Goal: Task Accomplishment & Management: Use online tool/utility

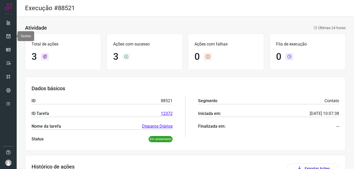
click at [10, 32] on link at bounding box center [8, 36] width 10 height 10
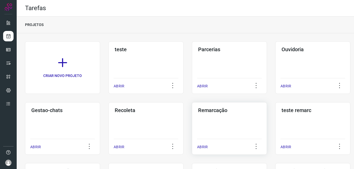
click at [232, 118] on div "Remarcação ABRIR" at bounding box center [229, 128] width 75 height 53
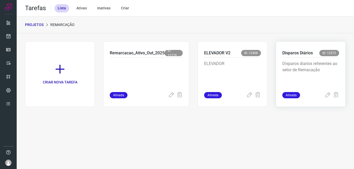
click at [302, 70] on p "Disparos diarios referentes ao setor de Remacação" at bounding box center [310, 74] width 57 height 26
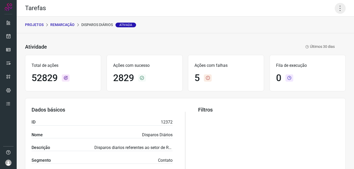
click at [335, 4] on icon at bounding box center [340, 8] width 11 height 11
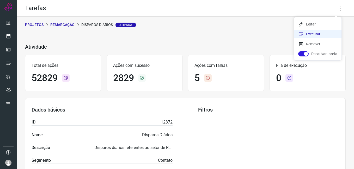
click at [317, 35] on li "Executar" at bounding box center [317, 34] width 47 height 8
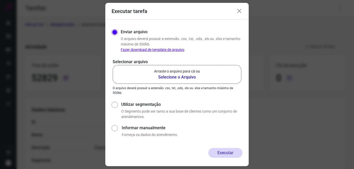
click at [183, 78] on b "Selecione o Arquivo" at bounding box center [177, 77] width 46 height 6
click at [0, 0] on input "Arraste o arquivo para cá ou Selecione o Arquivo" at bounding box center [0, 0] width 0 height 0
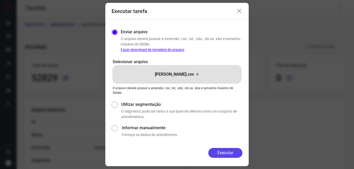
click at [227, 148] on button "Executar" at bounding box center [225, 153] width 34 height 10
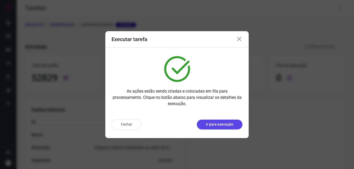
click at [213, 121] on button "Ir para execução" at bounding box center [220, 125] width 46 height 10
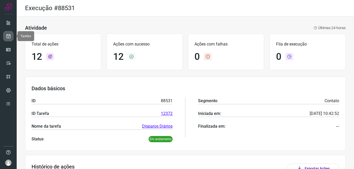
click at [10, 36] on icon at bounding box center [8, 36] width 5 height 5
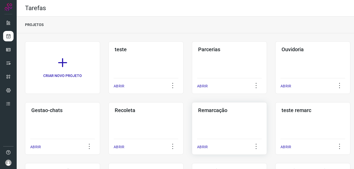
click at [236, 122] on div "Remarcação ABRIR" at bounding box center [229, 128] width 75 height 53
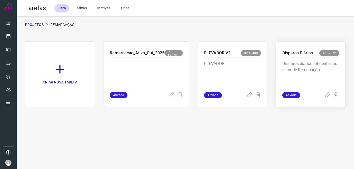
click at [323, 67] on p "Disparos diarios referentes ao setor de Remacação" at bounding box center [310, 74] width 57 height 26
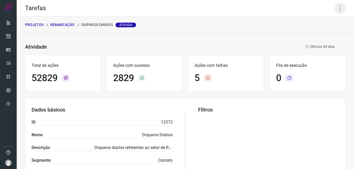
click at [335, 8] on icon at bounding box center [340, 8] width 11 height 11
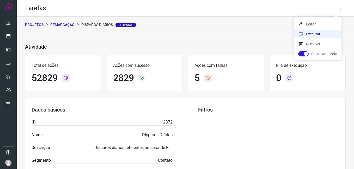
click at [308, 33] on li "Executar" at bounding box center [317, 34] width 47 height 8
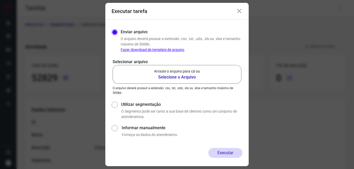
click at [188, 78] on b "Selecione o Arquivo" at bounding box center [177, 77] width 46 height 6
click at [0, 0] on input "Arraste o arquivo para cá ou Selecione o Arquivo" at bounding box center [0, 0] width 0 height 0
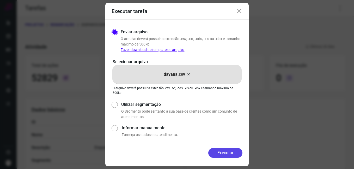
click at [238, 153] on button "Executar" at bounding box center [225, 153] width 34 height 10
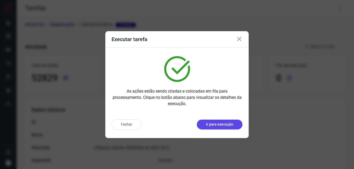
click at [217, 120] on button "Ir para execução" at bounding box center [220, 125] width 46 height 10
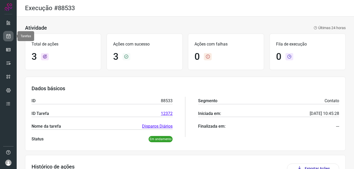
click at [4, 38] on link at bounding box center [8, 36] width 10 height 10
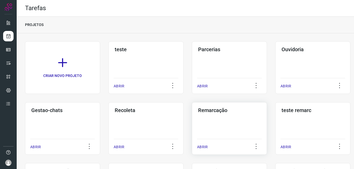
click at [237, 128] on div "Remarcação ABRIR" at bounding box center [229, 128] width 75 height 53
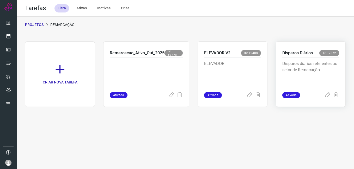
click at [308, 80] on p "Disparos diarios referentes ao setor de Remacação" at bounding box center [310, 74] width 57 height 26
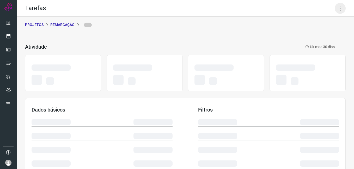
click at [336, 9] on icon at bounding box center [340, 8] width 11 height 11
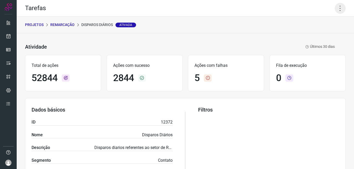
click at [335, 7] on icon at bounding box center [340, 8] width 11 height 11
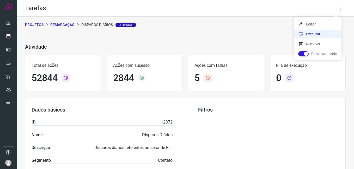
click at [312, 33] on li "Executar" at bounding box center [317, 34] width 47 height 8
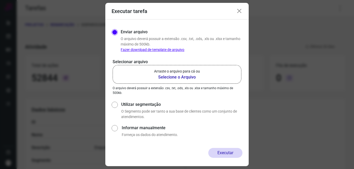
click at [188, 77] on b "Selecione o Arquivo" at bounding box center [177, 77] width 46 height 6
click at [0, 0] on input "Arraste o arquivo para cá ou Selecione o Arquivo" at bounding box center [0, 0] width 0 height 0
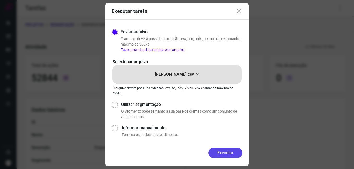
click at [218, 155] on button "Executar" at bounding box center [225, 153] width 34 height 10
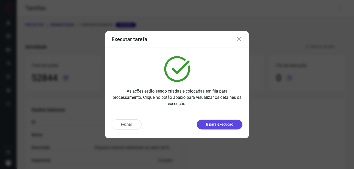
click at [222, 124] on p "Ir para execução" at bounding box center [219, 124] width 27 height 5
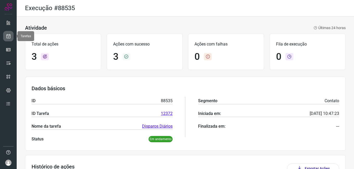
click at [8, 37] on icon at bounding box center [8, 36] width 5 height 5
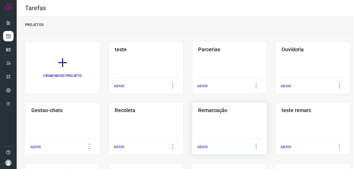
click at [214, 115] on div "Remarcação ABRIR" at bounding box center [229, 128] width 75 height 53
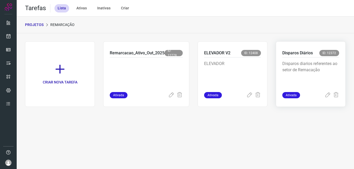
click at [287, 63] on p "Disparos diarios referentes ao setor de Remacação" at bounding box center [310, 74] width 57 height 26
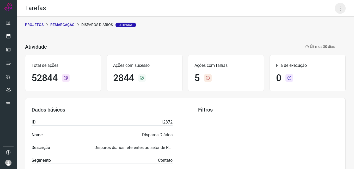
click at [339, 7] on icon at bounding box center [340, 8] width 11 height 11
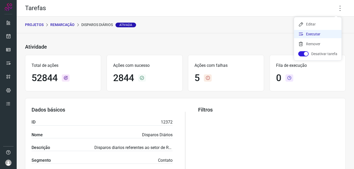
click at [316, 34] on li "Executar" at bounding box center [317, 34] width 47 height 8
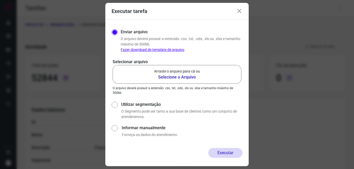
click at [162, 75] on b "Selecione o Arquivo" at bounding box center [177, 77] width 46 height 6
click at [0, 0] on input "Arraste o arquivo para cá ou Selecione o Arquivo" at bounding box center [0, 0] width 0 height 0
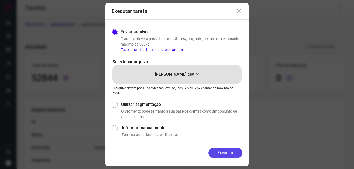
click at [237, 150] on button "Executar" at bounding box center [225, 153] width 34 height 10
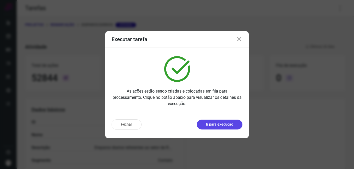
click at [211, 126] on p "Ir para execução" at bounding box center [219, 124] width 27 height 5
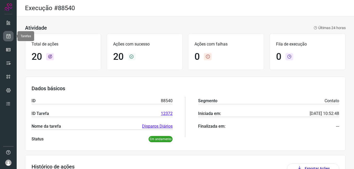
click at [8, 37] on icon at bounding box center [8, 36] width 5 height 5
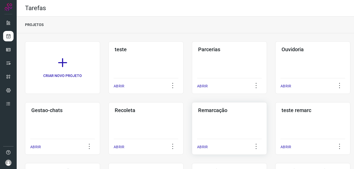
click at [206, 110] on h3 "Remarcação" at bounding box center [229, 110] width 63 height 6
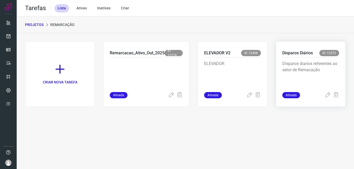
click at [322, 74] on p "Disparos diarios referentes ao setor de Remacação" at bounding box center [310, 74] width 57 height 26
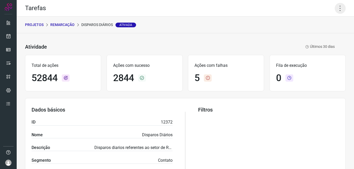
click at [339, 8] on icon at bounding box center [340, 8] width 11 height 11
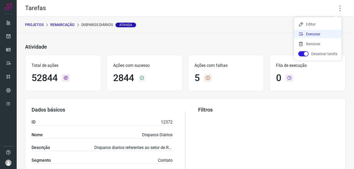
click at [308, 33] on li "Executar" at bounding box center [317, 34] width 47 height 8
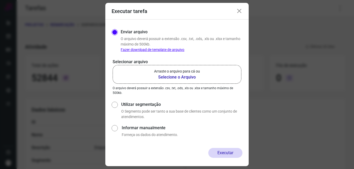
click at [172, 75] on b "Selecione o Arquivo" at bounding box center [177, 77] width 46 height 6
click at [0, 0] on input "Arraste o arquivo para cá ou Selecione o Arquivo" at bounding box center [0, 0] width 0 height 0
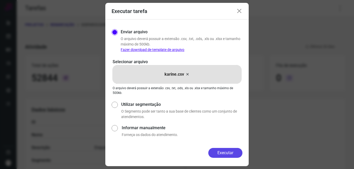
click at [223, 150] on button "Executar" at bounding box center [225, 153] width 34 height 10
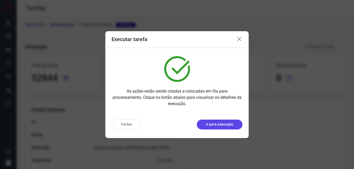
click at [212, 122] on button "Ir para execução" at bounding box center [220, 125] width 46 height 10
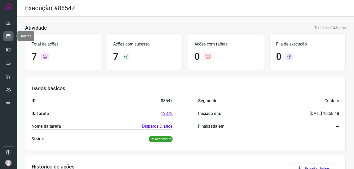
click at [8, 36] on icon at bounding box center [8, 36] width 5 height 5
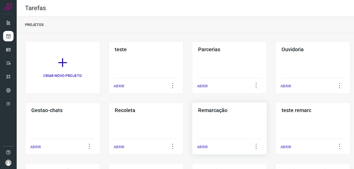
click at [234, 114] on div "Remarcação ABRIR" at bounding box center [229, 128] width 75 height 53
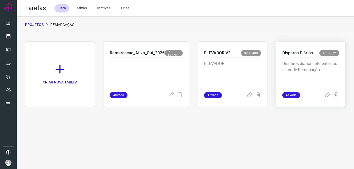
click at [304, 63] on p "Disparos diarios referentes ao setor de Remacação" at bounding box center [310, 74] width 57 height 26
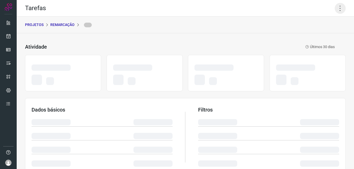
click at [336, 10] on icon at bounding box center [340, 8] width 11 height 11
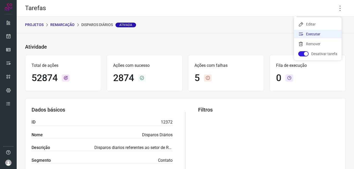
click at [301, 33] on icon at bounding box center [300, 34] width 5 height 5
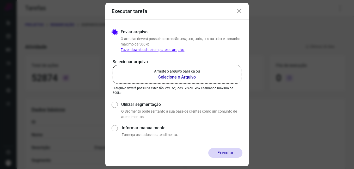
click at [178, 74] on p "Arraste o arquivo para cá ou" at bounding box center [177, 71] width 46 height 5
click at [0, 0] on input "Arraste o arquivo para cá ou Selecione o Arquivo" at bounding box center [0, 0] width 0 height 0
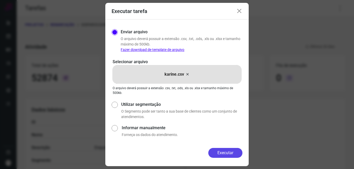
click at [226, 151] on button "Executar" at bounding box center [225, 153] width 34 height 10
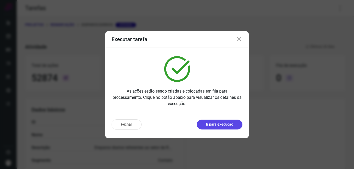
click at [220, 123] on p "Ir para execução" at bounding box center [219, 124] width 27 height 5
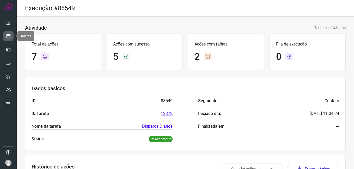
click at [11, 36] on icon at bounding box center [8, 36] width 5 height 5
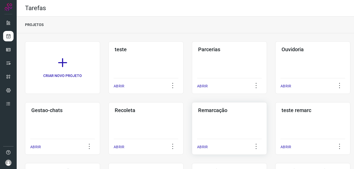
click at [222, 123] on div "Remarcação ABRIR" at bounding box center [229, 128] width 75 height 53
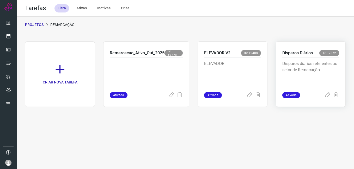
click at [299, 71] on p "Disparos diarios referentes ao setor de Remacação" at bounding box center [310, 74] width 57 height 26
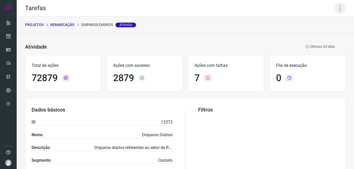
click at [337, 10] on icon at bounding box center [340, 8] width 11 height 11
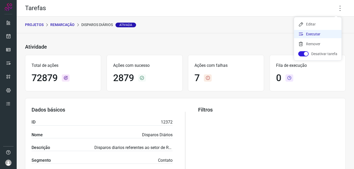
click at [325, 33] on li "Executar" at bounding box center [317, 34] width 47 height 8
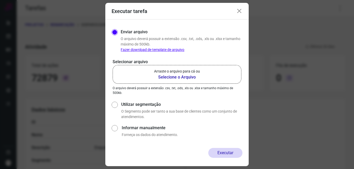
click at [192, 75] on b "Selecione o Arquivo" at bounding box center [177, 77] width 46 height 6
click at [0, 0] on input "Arraste o arquivo para cá ou Selecione o Arquivo" at bounding box center [0, 0] width 0 height 0
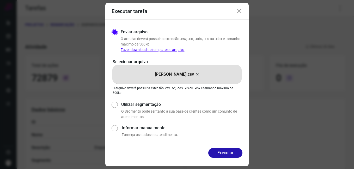
click at [221, 159] on div "Executar" at bounding box center [176, 157] width 143 height 18
click at [221, 154] on button "Executar" at bounding box center [225, 153] width 34 height 10
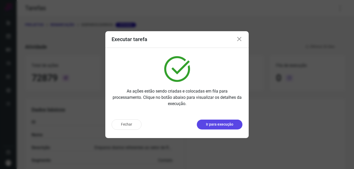
click at [221, 124] on p "Ir para execução" at bounding box center [219, 124] width 27 height 5
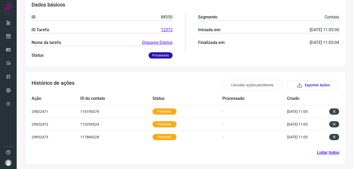
scroll to position [84, 0]
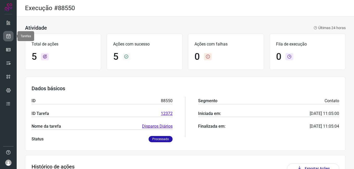
click at [10, 36] on icon at bounding box center [8, 36] width 5 height 5
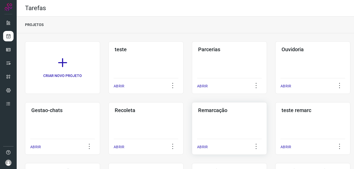
click at [211, 122] on div "Remarcação ABRIR" at bounding box center [229, 128] width 75 height 53
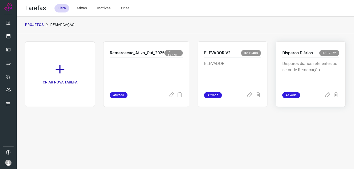
click at [305, 70] on p "Disparos diarios referentes ao setor de Remacação" at bounding box center [310, 74] width 57 height 26
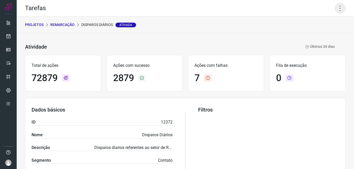
click at [335, 6] on icon at bounding box center [340, 8] width 11 height 11
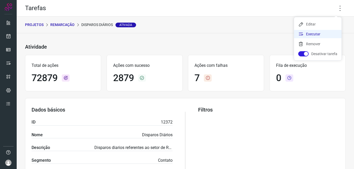
click at [319, 35] on li "Executar" at bounding box center [317, 34] width 47 height 8
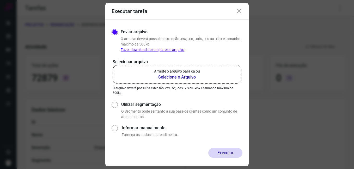
click at [177, 77] on b "Selecione o Arquivo" at bounding box center [177, 77] width 46 height 6
click at [0, 0] on input "Arraste o arquivo para cá ou Selecione o Arquivo" at bounding box center [0, 0] width 0 height 0
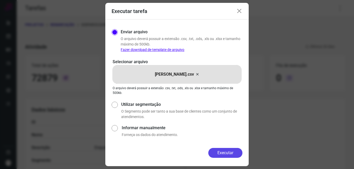
click at [235, 154] on button "Executar" at bounding box center [225, 153] width 34 height 10
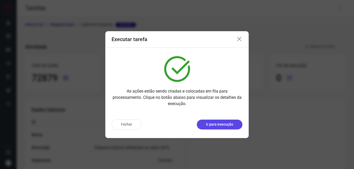
click at [234, 123] on button "Ir para execução" at bounding box center [220, 125] width 46 height 10
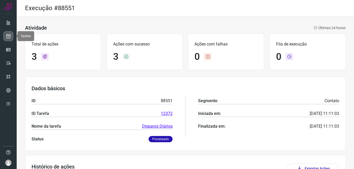
click at [12, 35] on link at bounding box center [8, 36] width 10 height 10
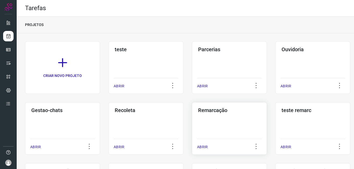
click at [220, 118] on div "Remarcação ABRIR" at bounding box center [229, 128] width 75 height 53
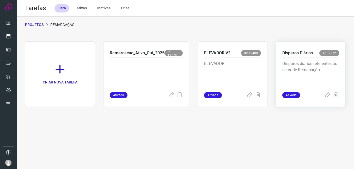
click at [307, 62] on p "Disparos diarios referentes ao setor de Remacação" at bounding box center [310, 74] width 57 height 26
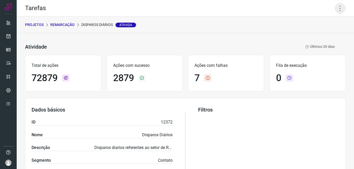
click at [335, 6] on icon at bounding box center [340, 8] width 11 height 11
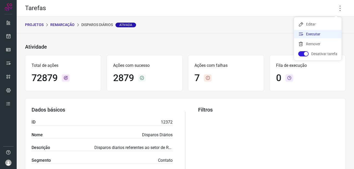
click at [316, 35] on li "Executar" at bounding box center [317, 34] width 47 height 8
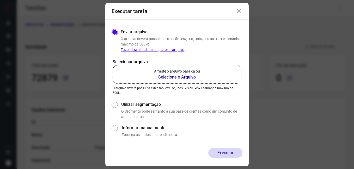
click at [189, 75] on b "Selecione o Arquivo" at bounding box center [177, 77] width 46 height 6
click at [0, 0] on input "Arraste o arquivo para cá ou Selecione o Arquivo" at bounding box center [0, 0] width 0 height 0
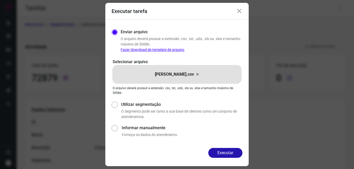
click at [217, 155] on button "Executar" at bounding box center [225, 153] width 34 height 10
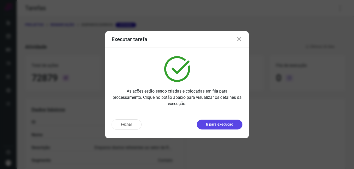
click at [220, 124] on p "Ir para execução" at bounding box center [219, 124] width 27 height 5
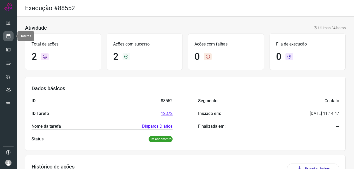
click at [10, 40] on link at bounding box center [8, 36] width 10 height 10
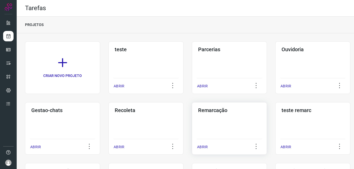
click at [229, 123] on div "Remarcação ABRIR" at bounding box center [229, 128] width 75 height 53
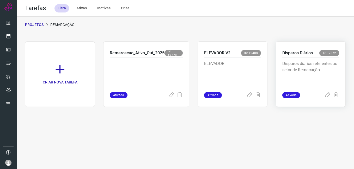
click at [294, 60] on div "Disparos diarios referentes ao setor de Remacação" at bounding box center [310, 75] width 57 height 35
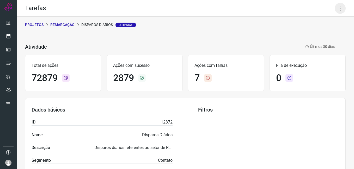
click at [336, 9] on icon at bounding box center [340, 8] width 11 height 11
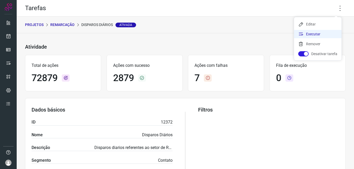
click at [317, 36] on li "Executar" at bounding box center [317, 34] width 47 height 8
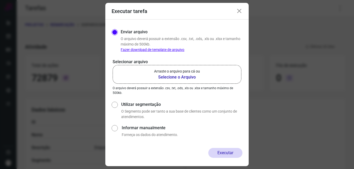
click at [170, 76] on b "Selecione o Arquivo" at bounding box center [177, 77] width 46 height 6
click at [0, 0] on input "Arraste o arquivo para cá ou Selecione o Arquivo" at bounding box center [0, 0] width 0 height 0
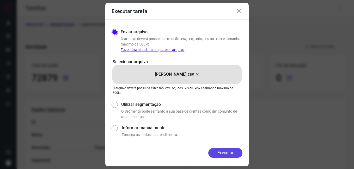
click at [229, 153] on button "Executar" at bounding box center [225, 153] width 34 height 10
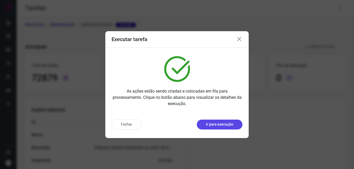
click at [218, 127] on p "Ir para execução" at bounding box center [219, 124] width 27 height 5
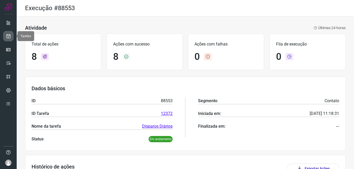
click at [11, 37] on icon at bounding box center [8, 36] width 5 height 5
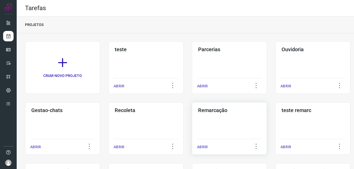
click at [258, 124] on div "Remarcação ABRIR" at bounding box center [229, 128] width 75 height 53
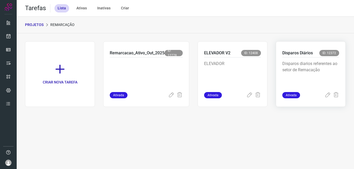
click at [292, 59] on div "Disparos diarios referentes ao setor de Remacação" at bounding box center [310, 75] width 57 height 35
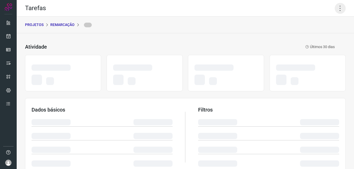
click at [338, 10] on icon at bounding box center [340, 8] width 11 height 11
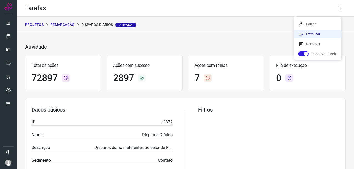
click at [306, 35] on li "Executar" at bounding box center [317, 34] width 47 height 8
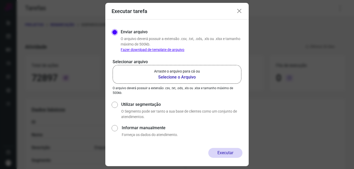
click at [168, 75] on b "Selecione o Arquivo" at bounding box center [177, 77] width 46 height 6
click at [0, 0] on input "Arraste o arquivo para cá ou Selecione o Arquivo" at bounding box center [0, 0] width 0 height 0
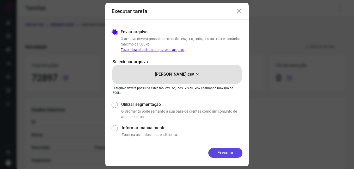
click at [236, 151] on button "Executar" at bounding box center [225, 153] width 34 height 10
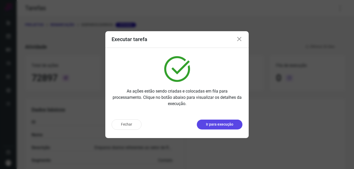
click at [229, 124] on p "Ir para execução" at bounding box center [219, 124] width 27 height 5
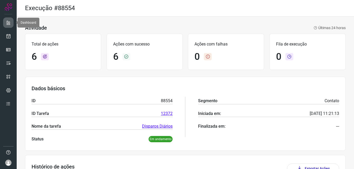
click at [10, 26] on link at bounding box center [8, 22] width 10 height 10
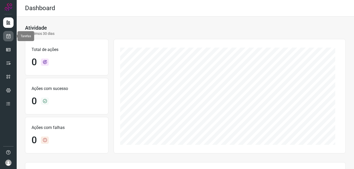
click at [6, 39] on link at bounding box center [8, 36] width 10 height 10
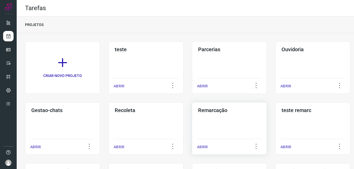
click at [227, 119] on div "Remarcação ABRIR" at bounding box center [229, 128] width 75 height 53
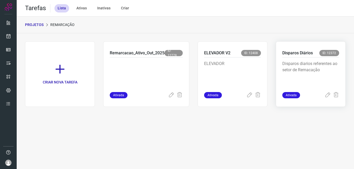
click at [298, 62] on p "Disparos diarios referentes ao setor de Remacação" at bounding box center [310, 74] width 57 height 26
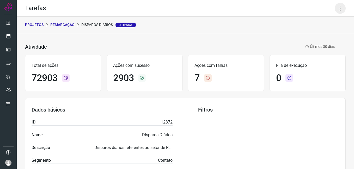
click at [338, 8] on icon at bounding box center [340, 8] width 11 height 11
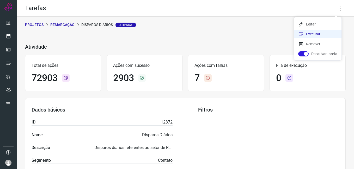
click at [314, 32] on li "Executar" at bounding box center [317, 34] width 47 height 8
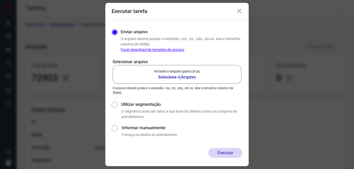
click at [180, 78] on b "Selecione o Arquivo" at bounding box center [177, 77] width 46 height 6
click at [0, 0] on input "Arraste o arquivo para cá ou Selecione o Arquivo" at bounding box center [0, 0] width 0 height 0
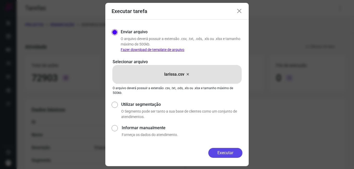
click at [220, 152] on button "Executar" at bounding box center [225, 153] width 34 height 10
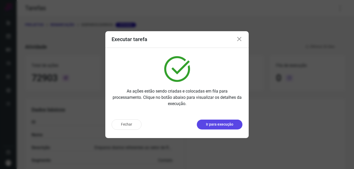
click at [215, 128] on button "Ir para execução" at bounding box center [220, 125] width 46 height 10
